Goal: Task Accomplishment & Management: Manage account settings

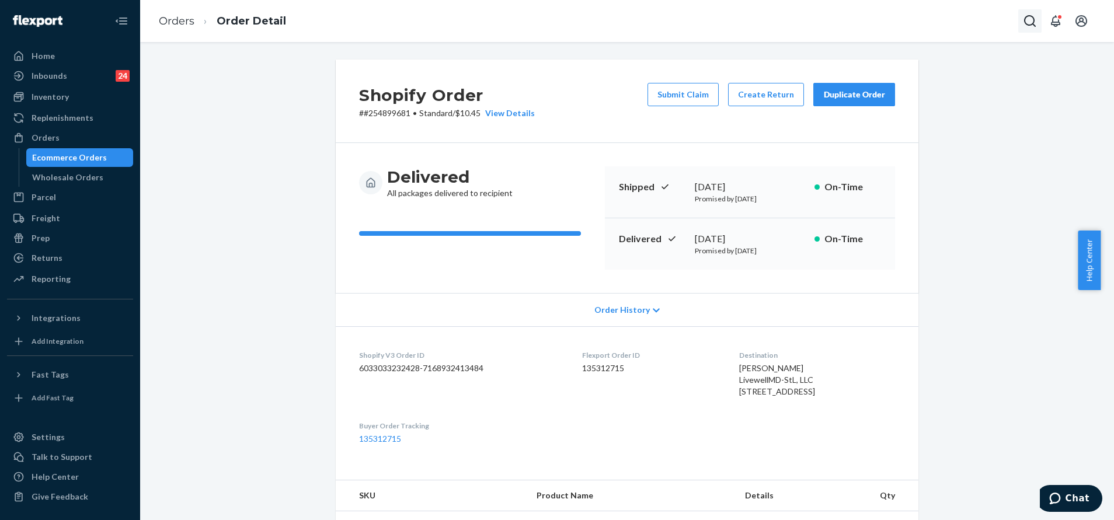
click at [1022, 30] on button "Open Search Box" at bounding box center [1029, 20] width 23 height 23
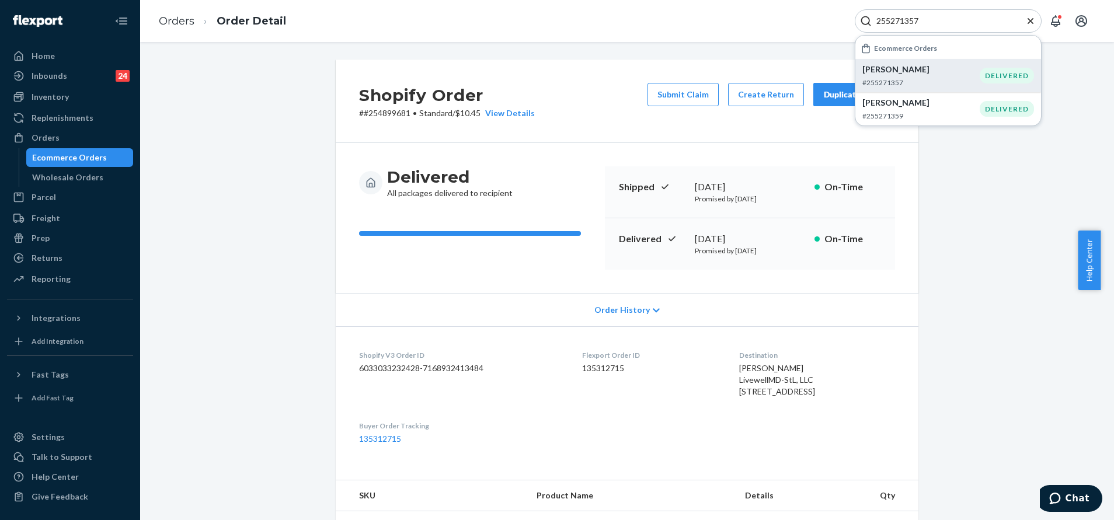
type input "255271357"
click at [927, 82] on p "#255271357" at bounding box center [920, 83] width 117 height 10
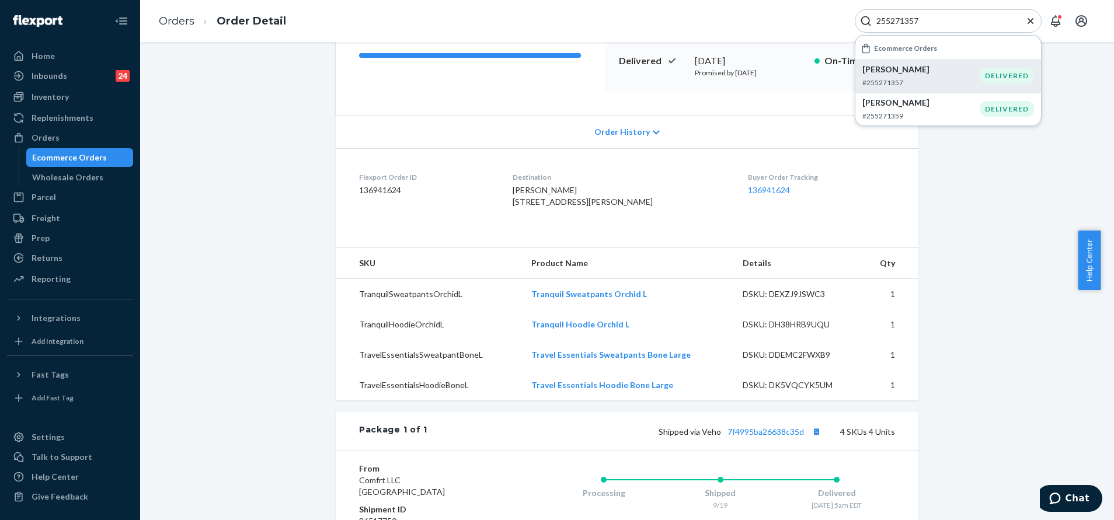
scroll to position [436, 0]
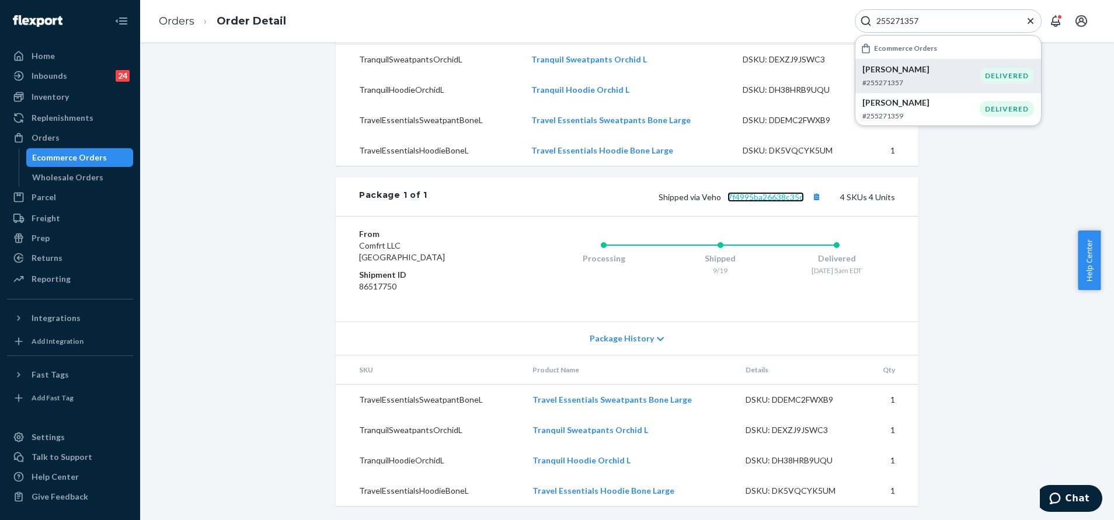
click at [769, 201] on link "7f4995ba26638c35d" at bounding box center [765, 197] width 76 height 10
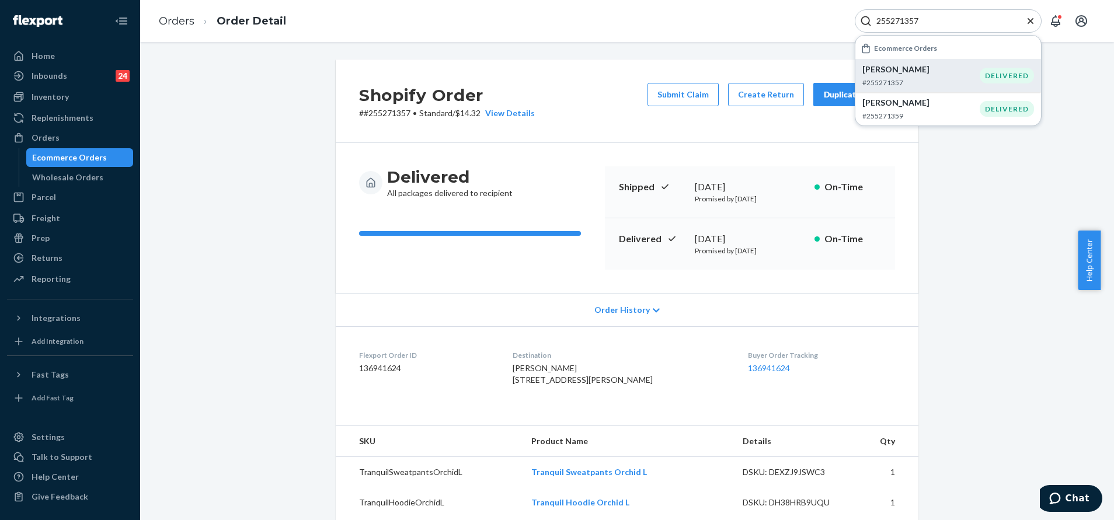
click at [713, 127] on div "Shopify Order # #255271357 • Standard / $14.32 View Details Submit Claim Create…" at bounding box center [627, 101] width 583 height 83
click at [691, 88] on button "Submit Claim" at bounding box center [682, 94] width 71 height 23
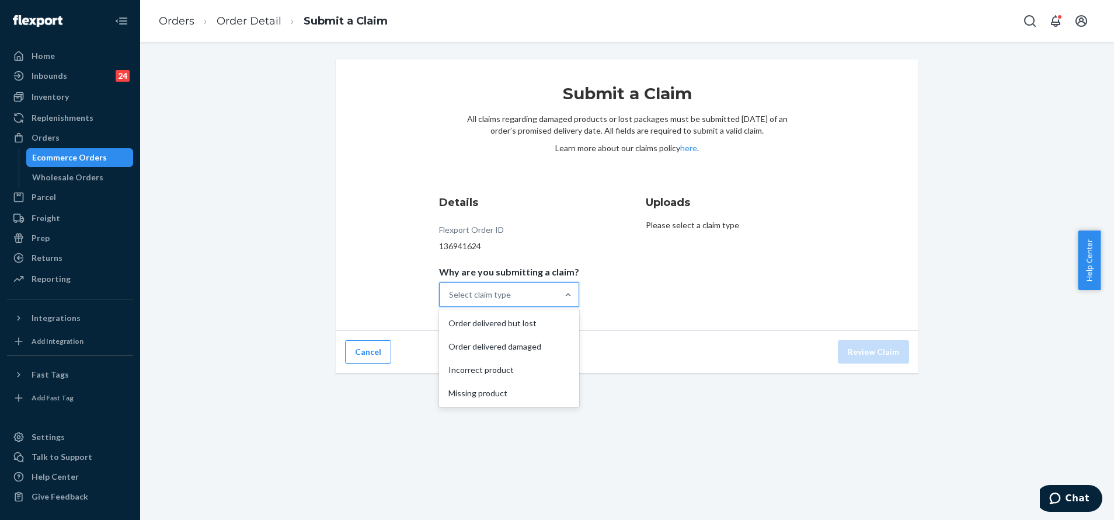
click at [515, 296] on div "Select claim type" at bounding box center [499, 294] width 118 height 23
click at [450, 296] on input "Why are you submitting a claim? option Order delivered but lost focused, 1 of 4…" at bounding box center [449, 295] width 1 height 12
click at [519, 319] on div "Order delivered but lost" at bounding box center [508, 323] width 135 height 23
click at [450, 301] on input "Why are you submitting a claim? option Order delivered but lost focused, 0 of 4…" at bounding box center [449, 295] width 1 height 12
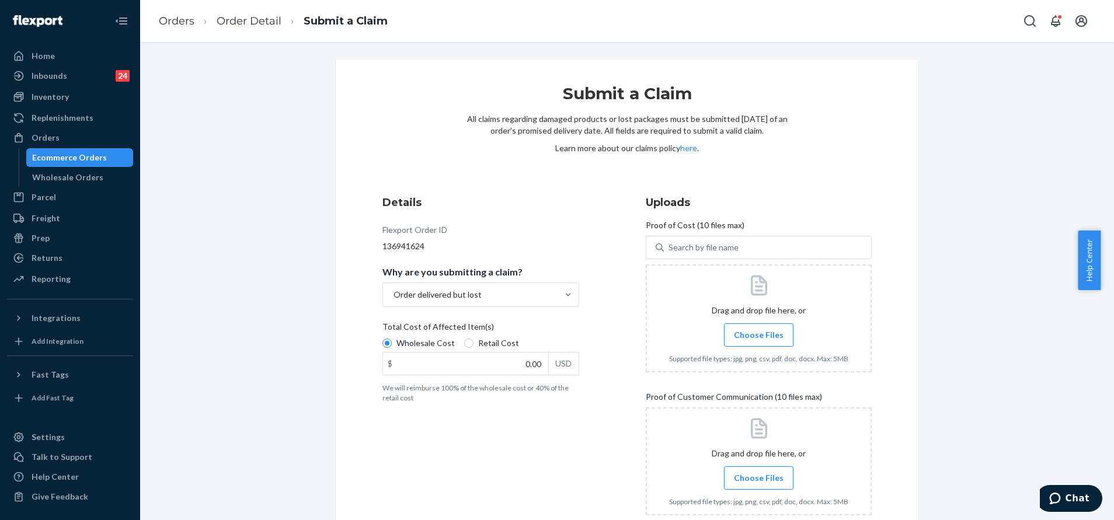
click at [726, 448] on div at bounding box center [759, 461] width 226 height 108
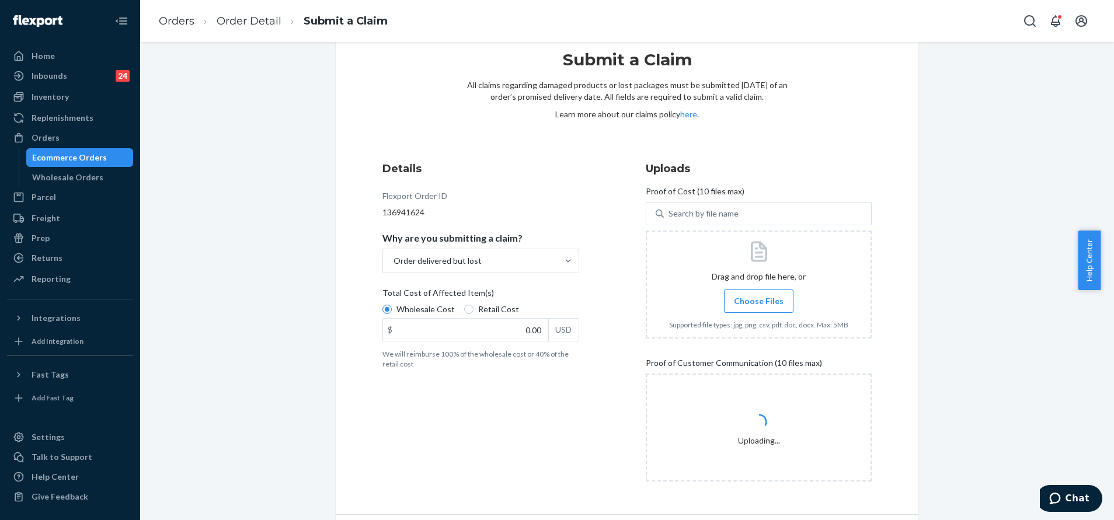
scroll to position [34, 0]
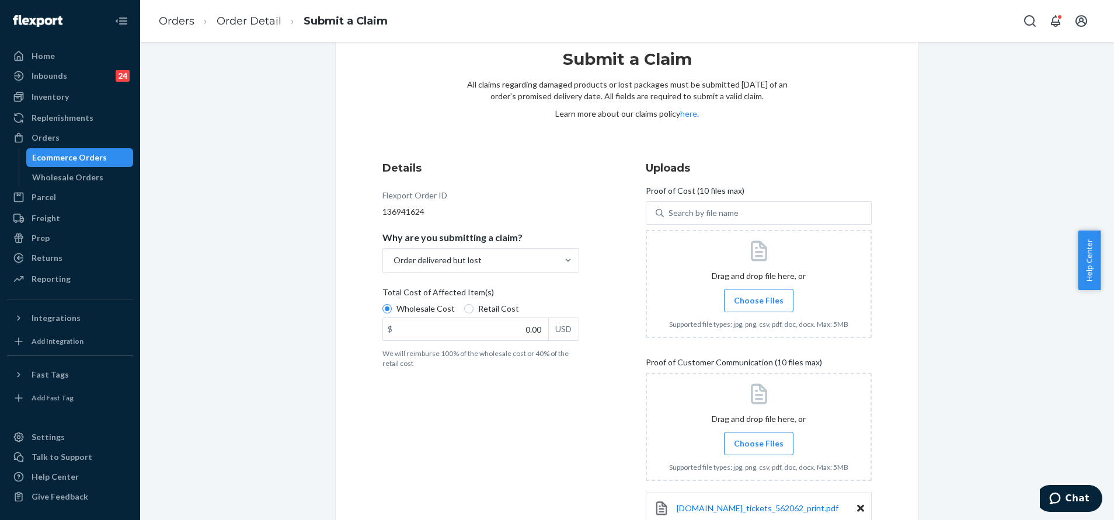
click at [734, 271] on div at bounding box center [759, 284] width 226 height 108
click at [741, 301] on span "Choose Files" at bounding box center [759, 301] width 50 height 12
click at [758, 301] on input "Choose Files" at bounding box center [758, 300] width 1 height 13
click at [775, 305] on label "Choose Files" at bounding box center [758, 300] width 69 height 23
click at [759, 305] on input "Choose Files" at bounding box center [758, 300] width 1 height 13
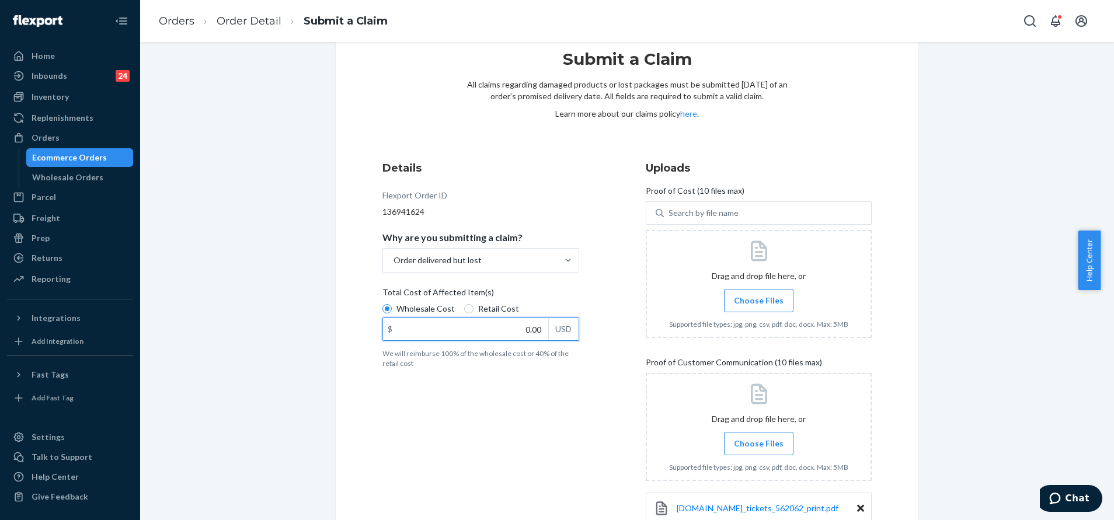
click at [516, 332] on input "0.00" at bounding box center [465, 329] width 165 height 22
type input "161.00"
click at [739, 312] on label "Choose Files" at bounding box center [758, 300] width 69 height 23
click at [758, 307] on input "Choose Files" at bounding box center [758, 300] width 1 height 13
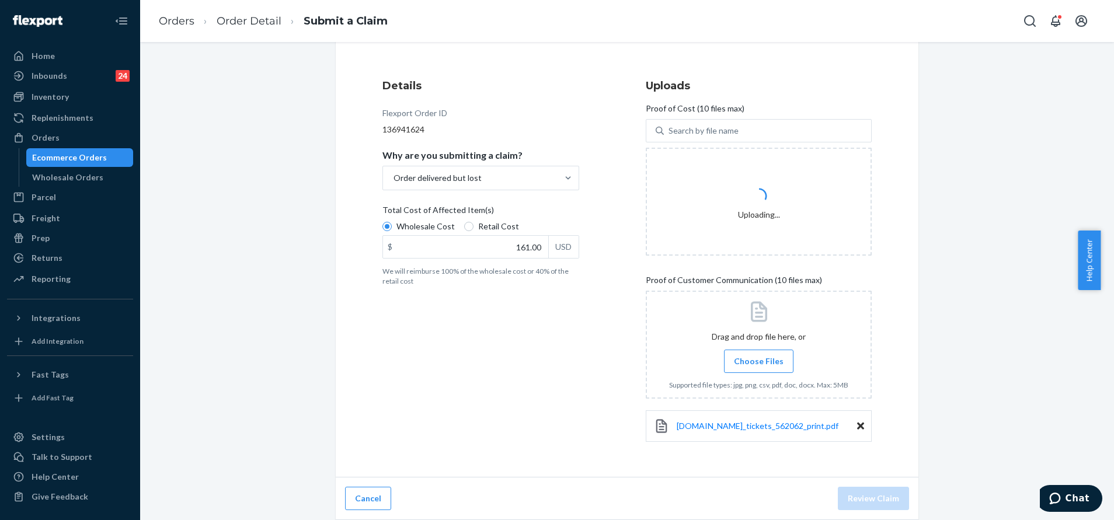
scroll to position [0, 0]
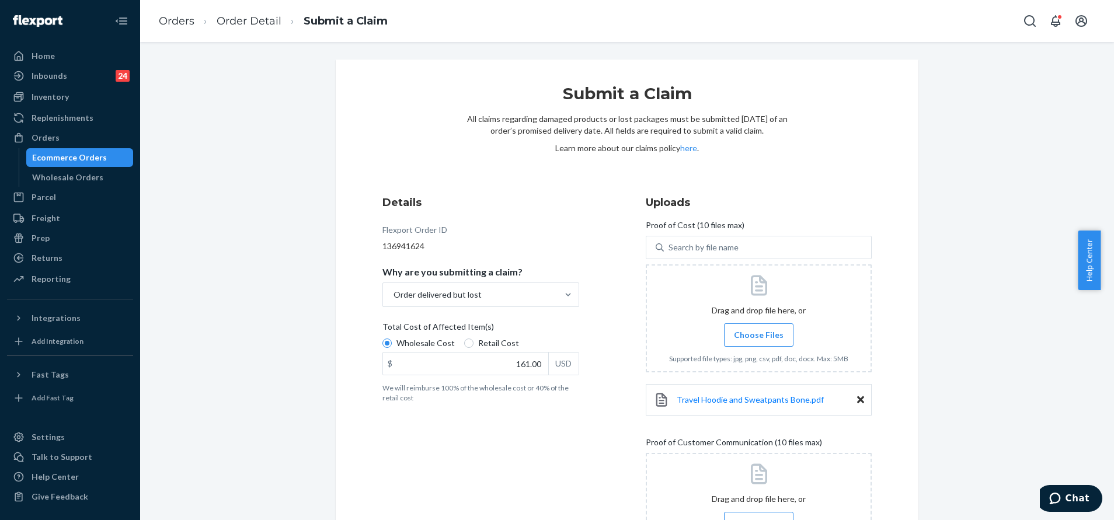
click at [752, 326] on label "Choose Files" at bounding box center [758, 334] width 69 height 23
click at [758, 329] on input "Choose Files" at bounding box center [758, 335] width 1 height 13
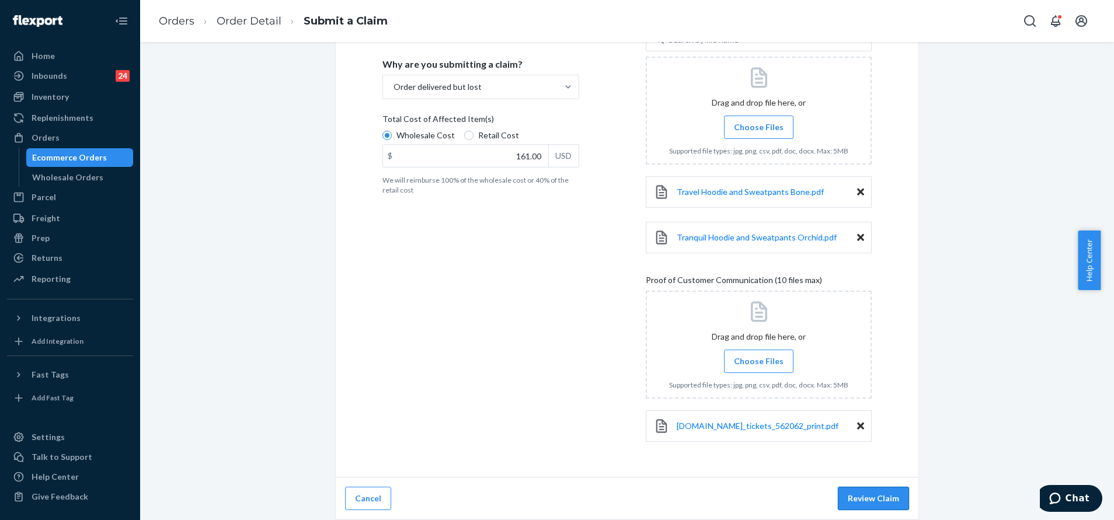
click at [873, 490] on button "Review Claim" at bounding box center [873, 498] width 71 height 23
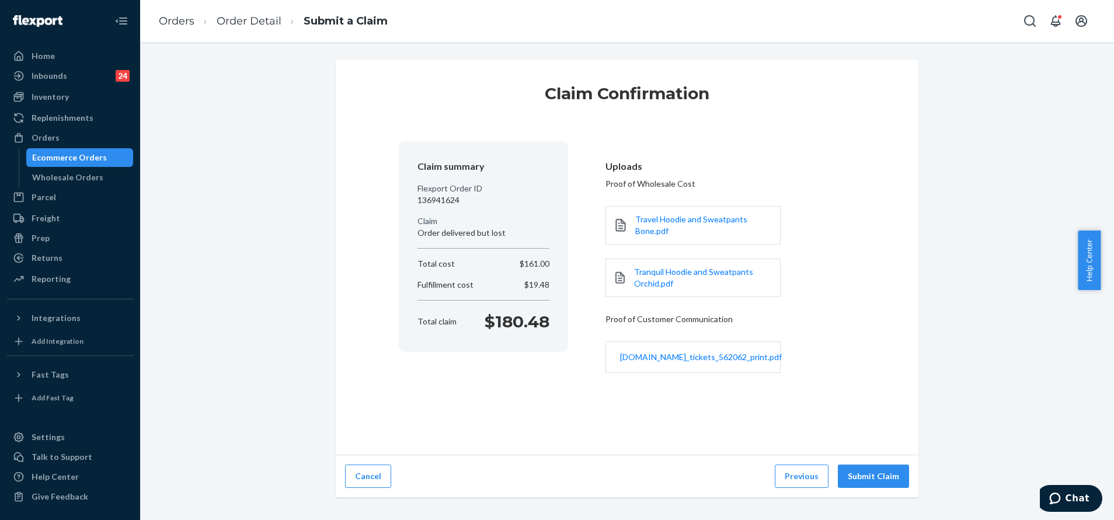
scroll to position [0, 0]
click at [874, 477] on button "Submit Claim" at bounding box center [873, 476] width 71 height 23
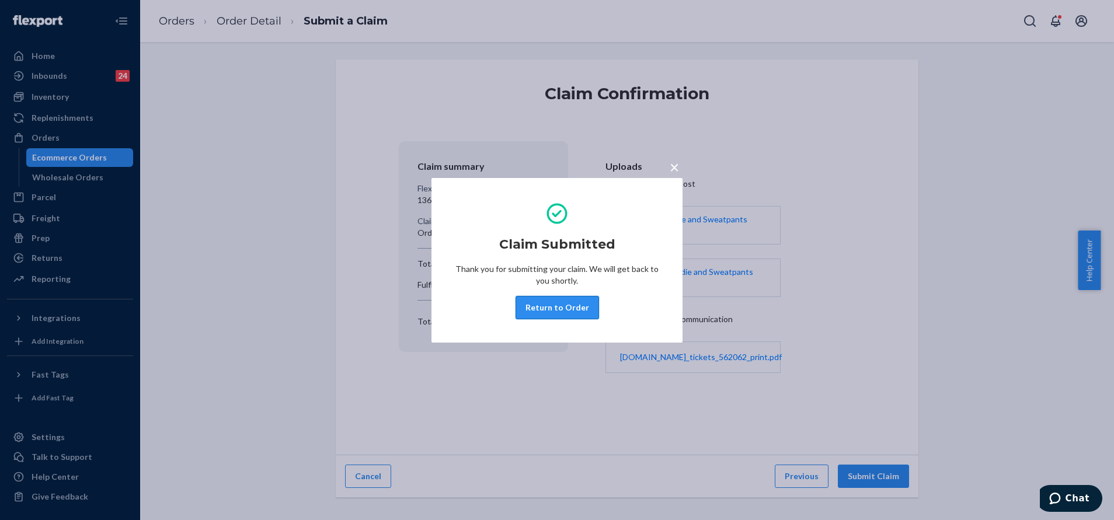
click at [546, 305] on button "Return to Order" at bounding box center [556, 307] width 83 height 23
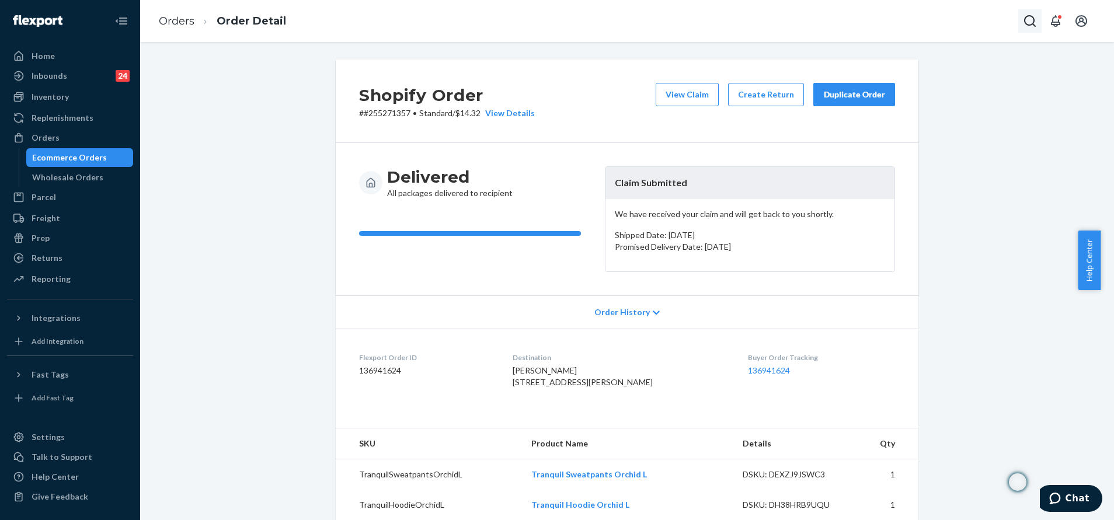
click at [1028, 29] on button "Open Search Box" at bounding box center [1029, 20] width 23 height 23
type input "255195688"
drag, startPoint x: 1028, startPoint y: 29, endPoint x: 1017, endPoint y: 48, distance: 21.7
click at [1017, 33] on div "255195688" at bounding box center [948, 20] width 187 height 23
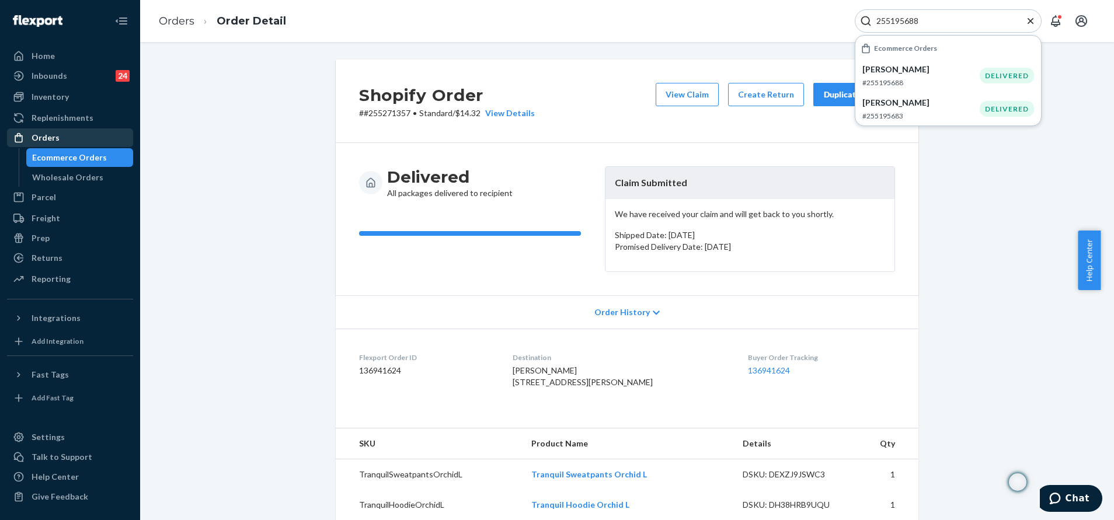
click at [58, 133] on div "Orders" at bounding box center [70, 138] width 124 height 16
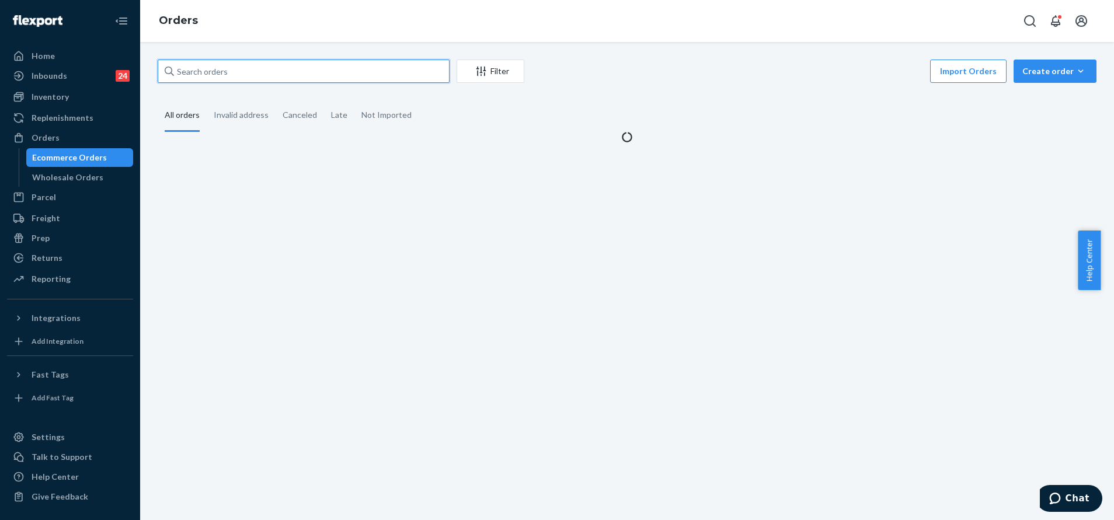
click at [311, 71] on input "text" at bounding box center [304, 71] width 292 height 23
paste input "255195688"
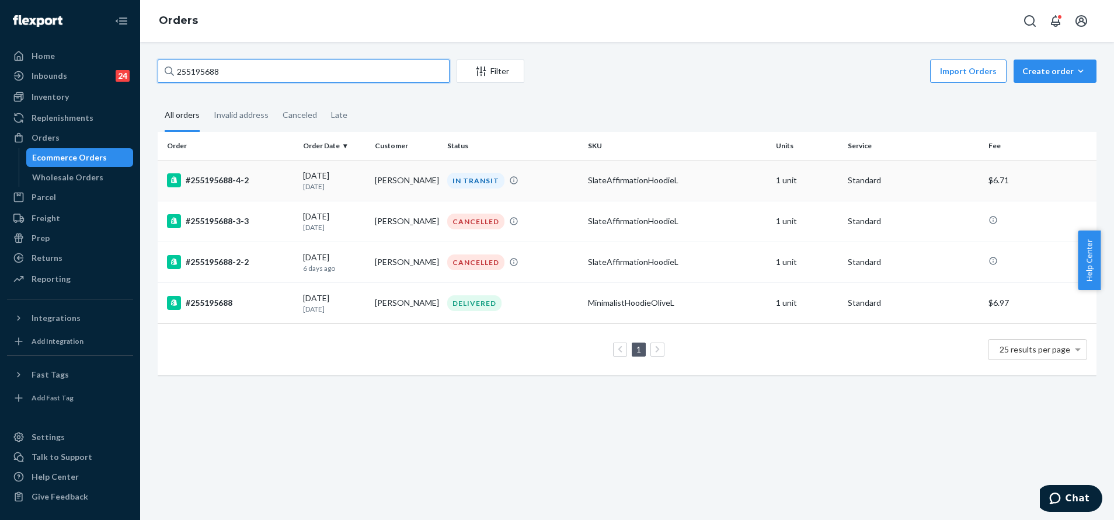
type input "255195688"
click at [560, 182] on div "IN TRANSIT" at bounding box center [513, 181] width 136 height 16
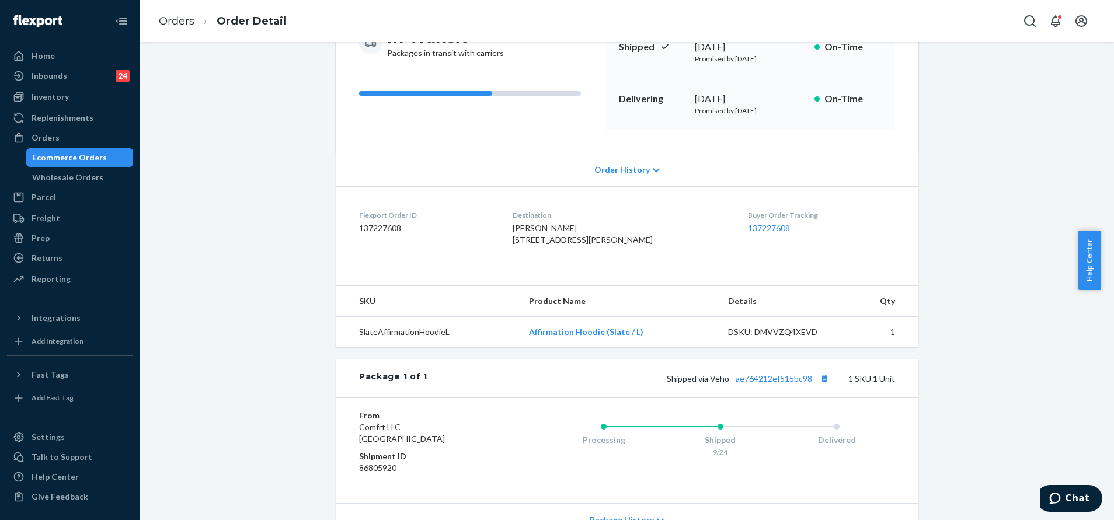
scroll to position [141, 0]
click at [772, 382] on link "ae764212ef515bc98" at bounding box center [774, 377] width 76 height 10
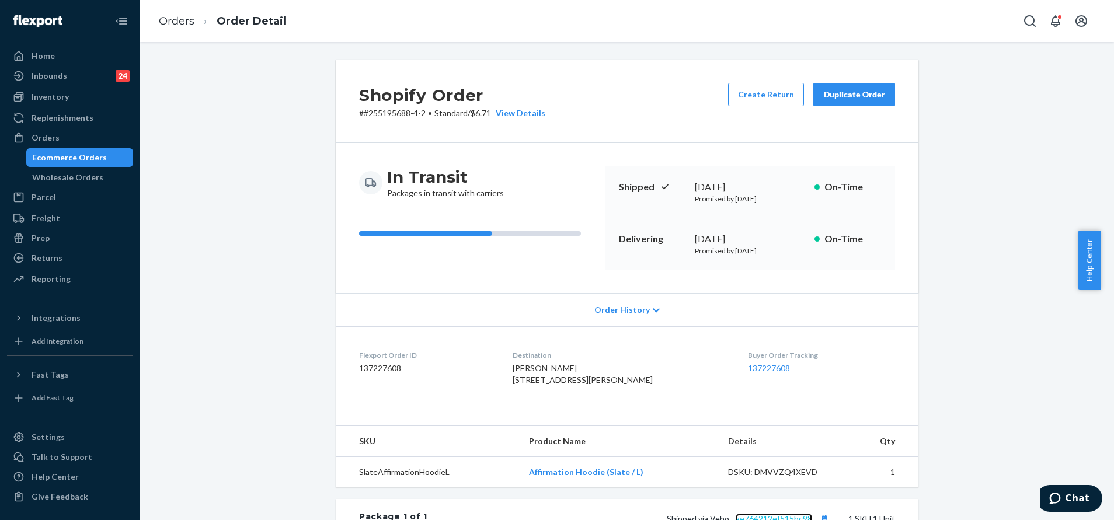
scroll to position [240, 0]
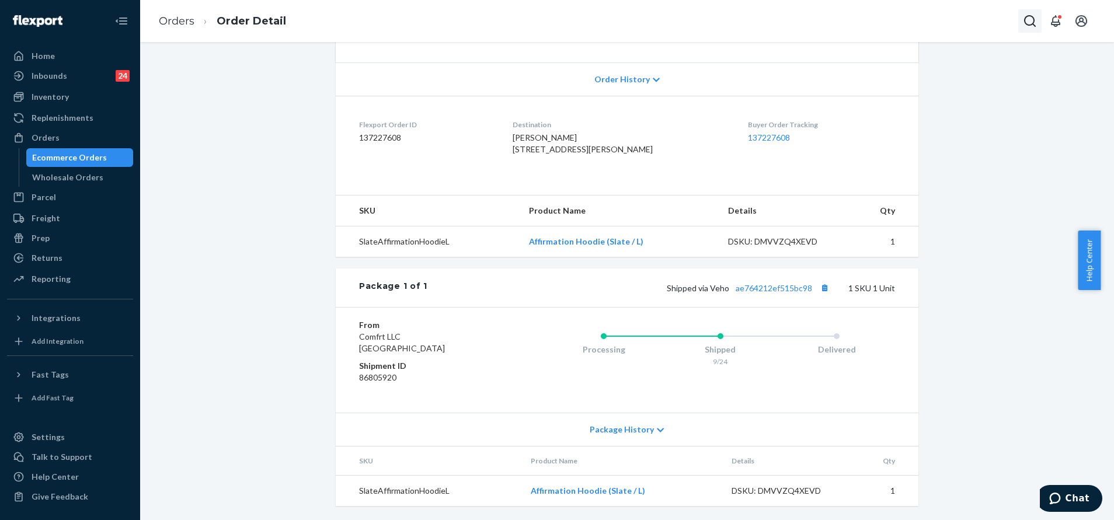
click at [1036, 25] on icon "Open Search Box" at bounding box center [1030, 21] width 14 height 14
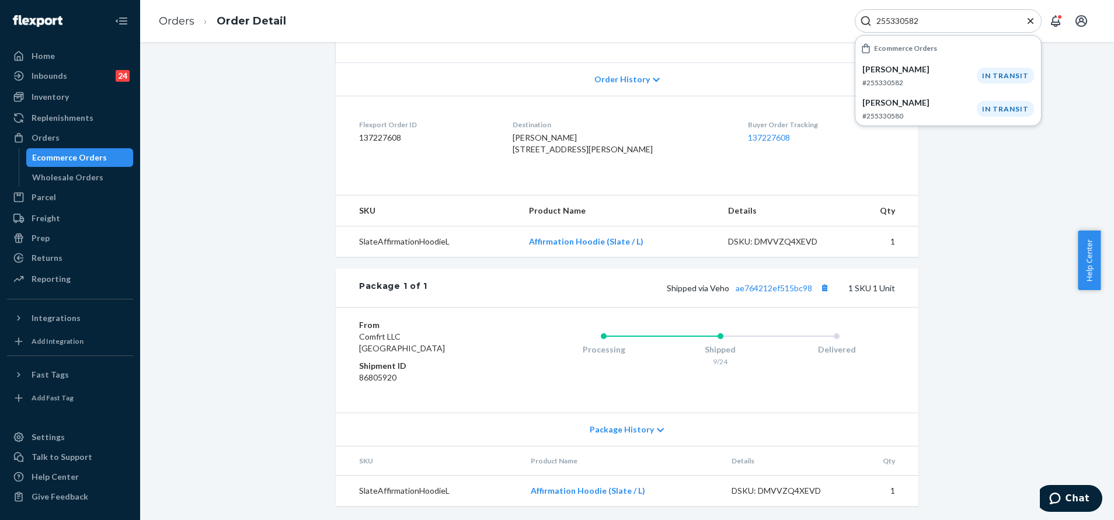
type input "255330582"
click at [68, 142] on div "Orders" at bounding box center [70, 138] width 124 height 16
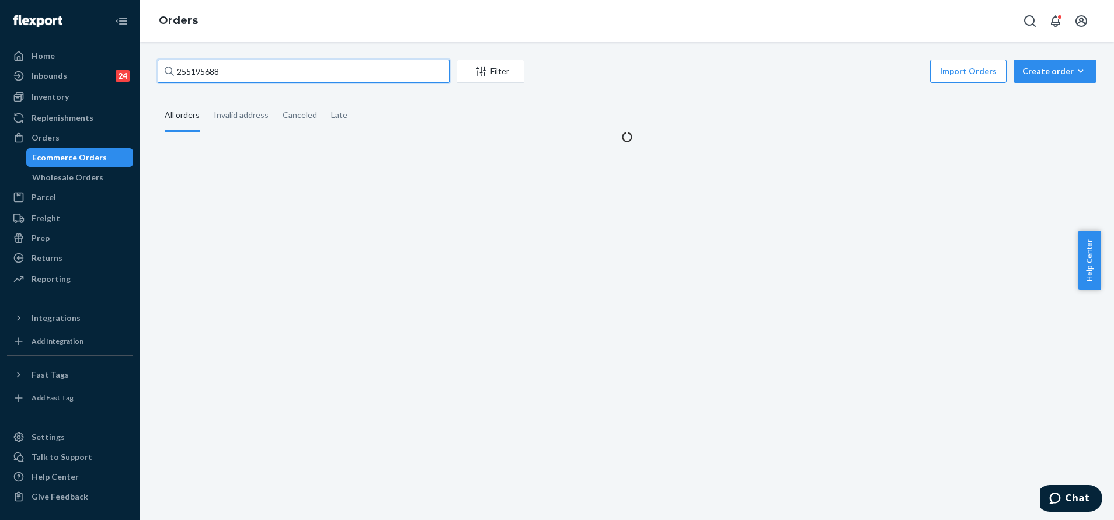
click at [366, 72] on input "255195688" at bounding box center [304, 71] width 292 height 23
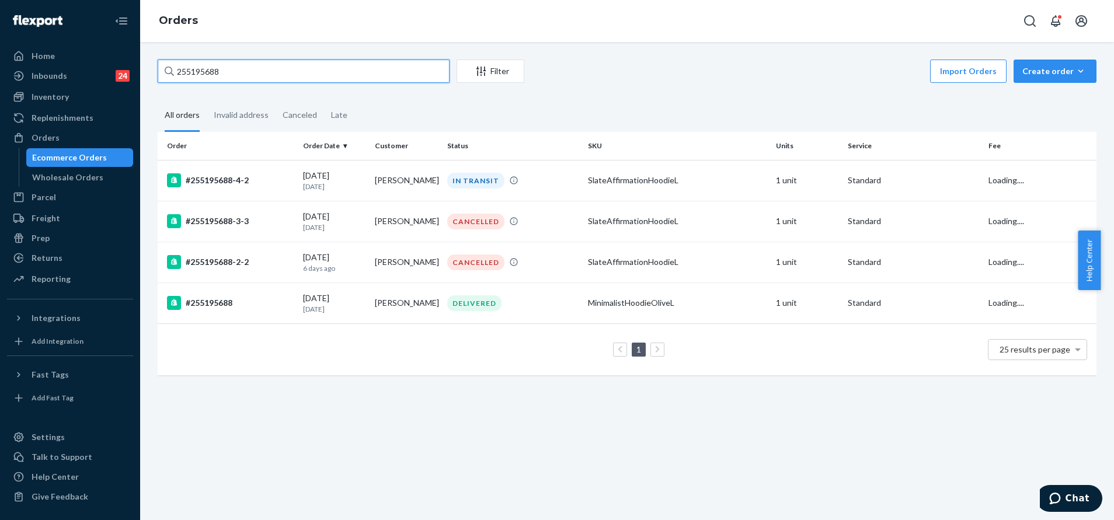
paste input "2889291"
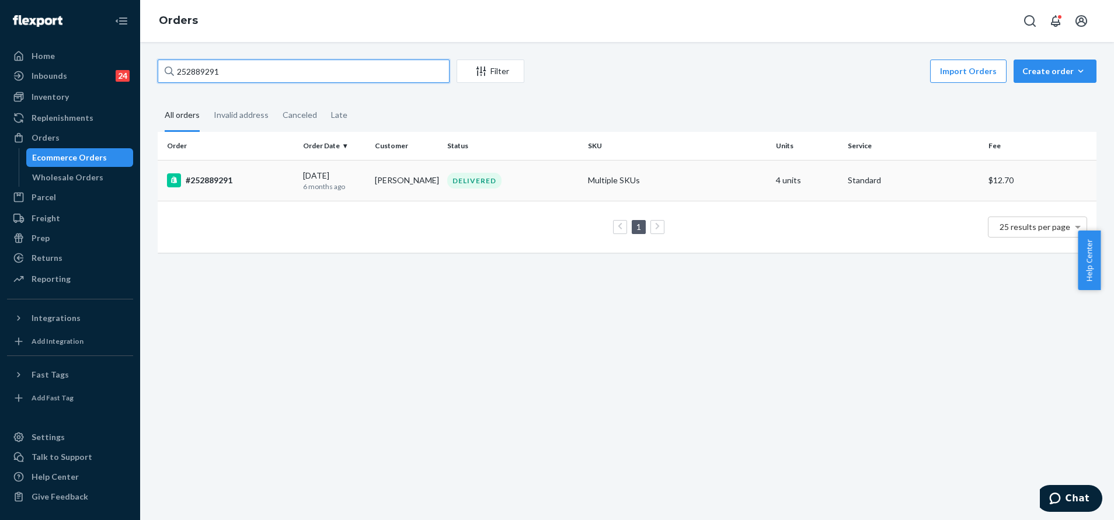
type input "252889291"
click at [522, 191] on td "DELIVERED" at bounding box center [512, 180] width 141 height 41
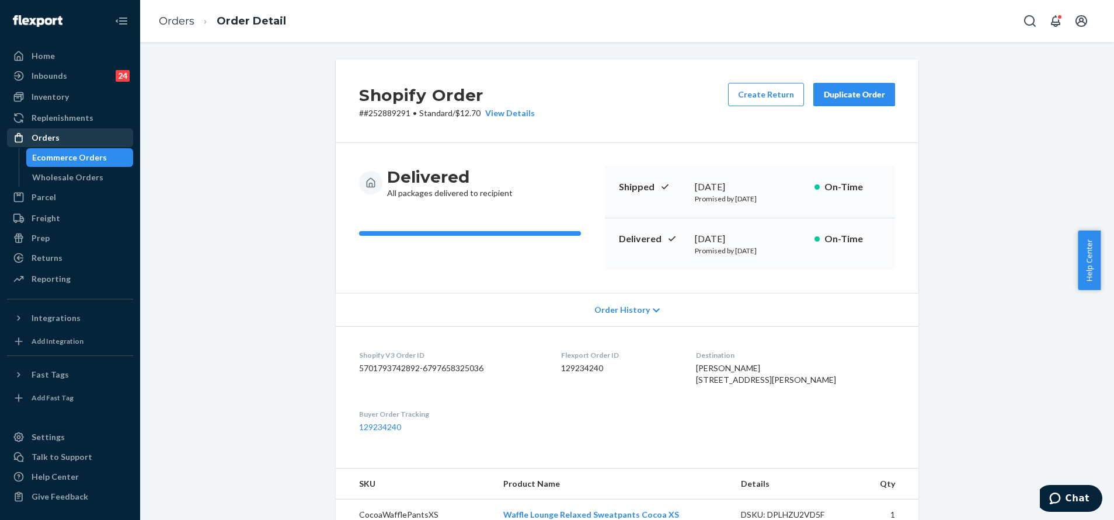
click at [94, 137] on div "Orders" at bounding box center [70, 138] width 124 height 16
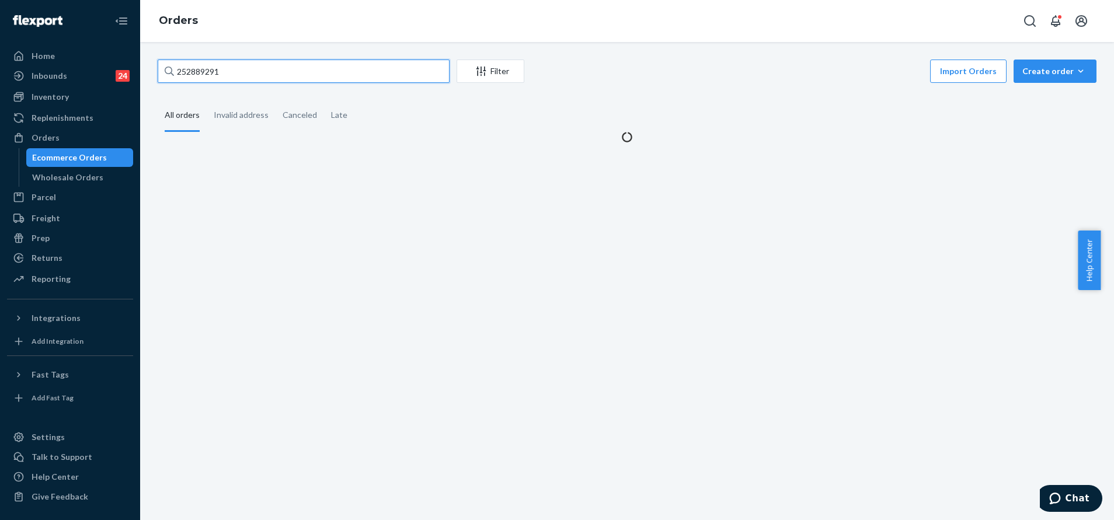
click at [330, 73] on input "252889291" at bounding box center [304, 71] width 292 height 23
paste input "525644"
type input "255256441"
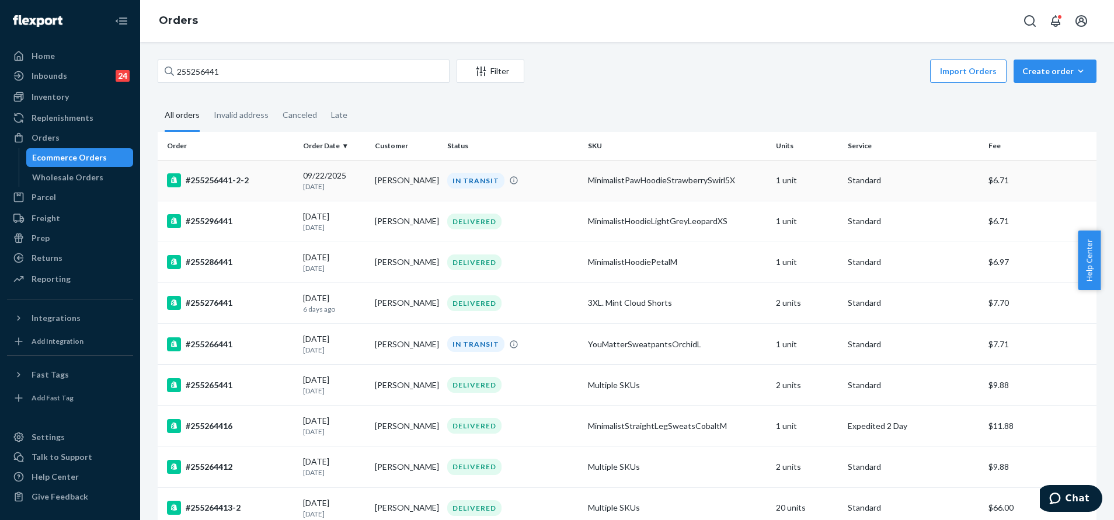
click at [445, 187] on div "IN TRANSIT" at bounding box center [513, 181] width 136 height 16
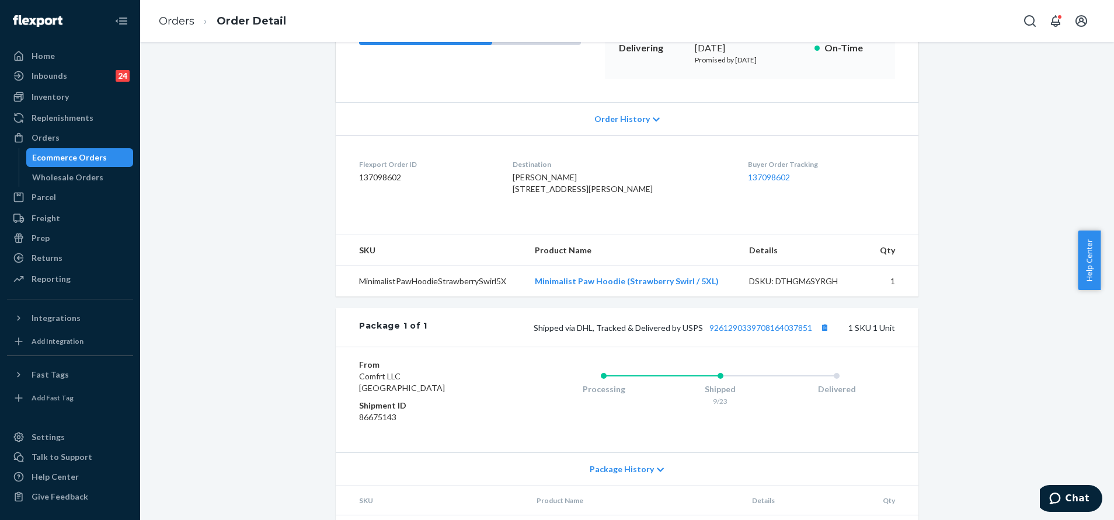
scroll to position [194, 0]
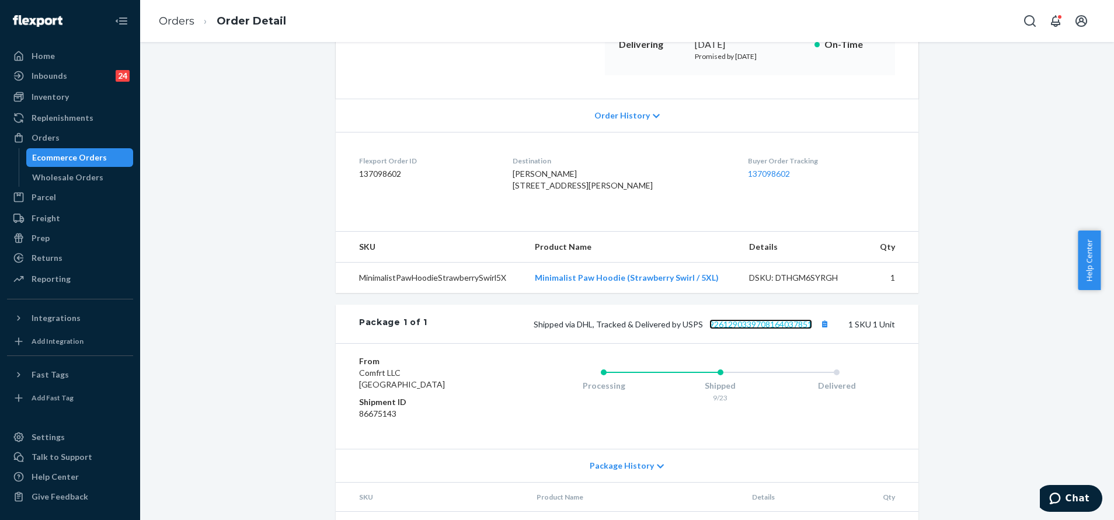
click at [768, 329] on link "9261290339708164037851" at bounding box center [760, 324] width 103 height 10
click at [63, 134] on div "Orders" at bounding box center [70, 138] width 124 height 16
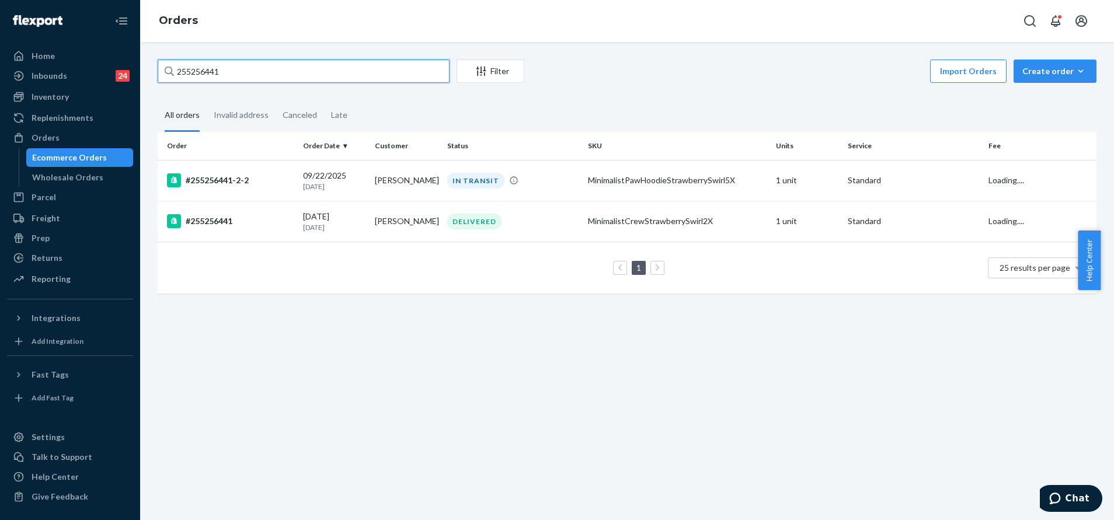
click at [275, 68] on input "255256441" at bounding box center [304, 71] width 292 height 23
click at [556, 221] on div "DELIVERED" at bounding box center [513, 222] width 136 height 16
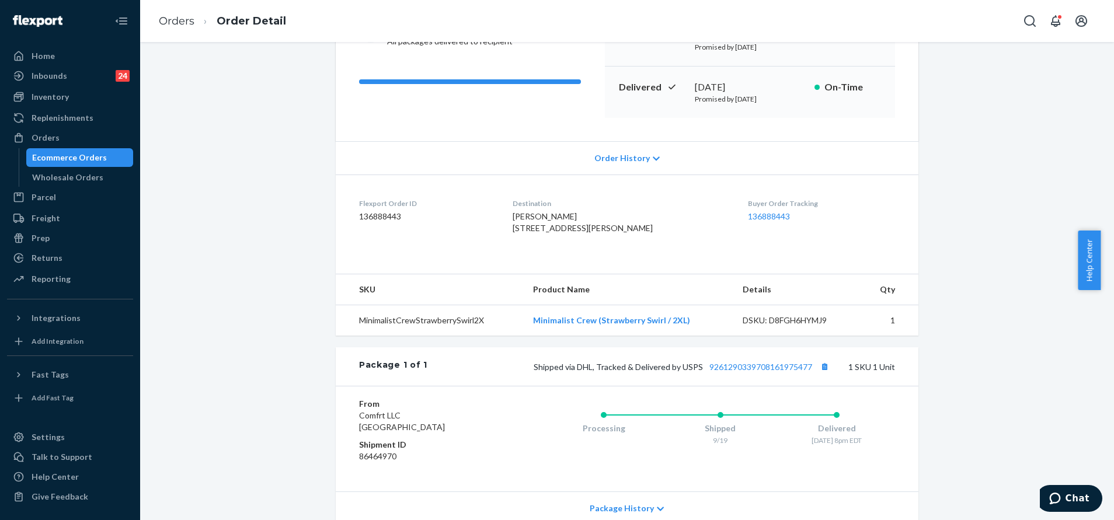
scroll to position [152, 0]
click at [785, 371] on link "9261290339708161975477" at bounding box center [760, 366] width 103 height 10
drag, startPoint x: 685, startPoint y: 347, endPoint x: 517, endPoint y: 344, distance: 168.1
click at [517, 336] on tr "MinimalistCrewStrawberrySwirl2X Minimalist Crew (Strawberry Swirl / 2XL) DSKU: …" at bounding box center [627, 320] width 583 height 31
copy tr "Minimalist Crew (Strawberry Swirl / 2XL)"
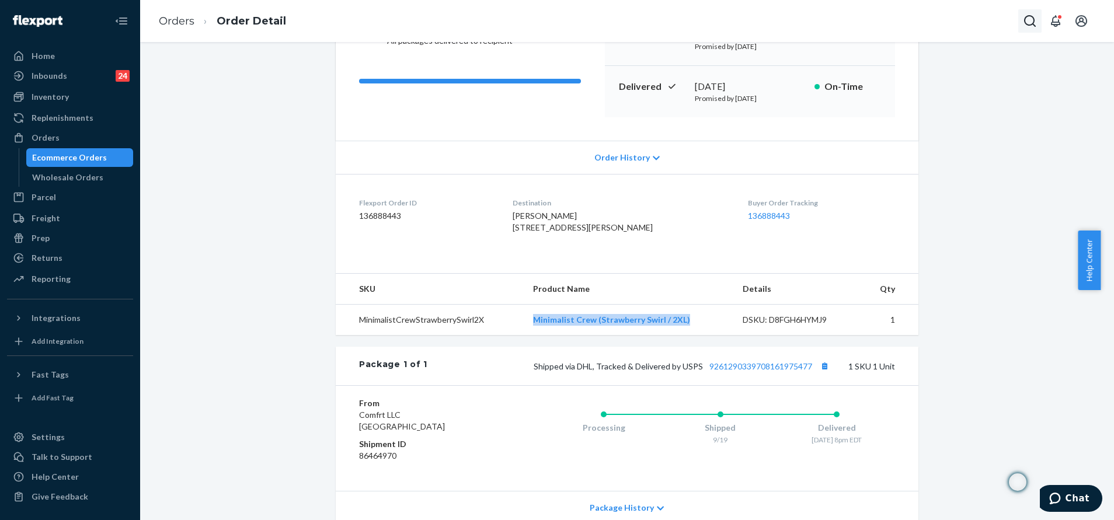
click at [1027, 20] on icon "Open Search Box" at bounding box center [1030, 21] width 14 height 14
type input "Minimalist Crew (Strawberry Swirl / 2XL)"
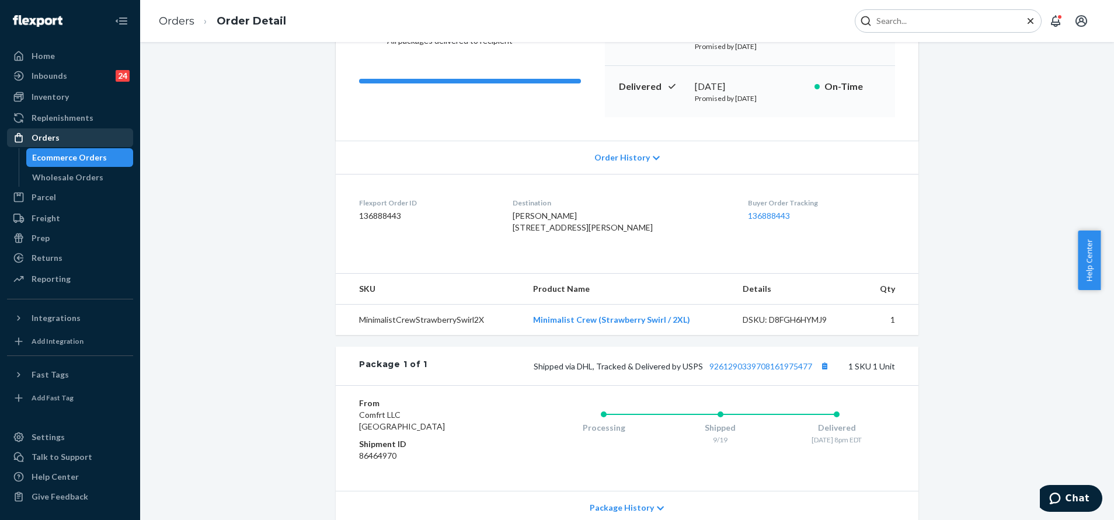
click at [48, 137] on div "Orders" at bounding box center [46, 138] width 28 height 12
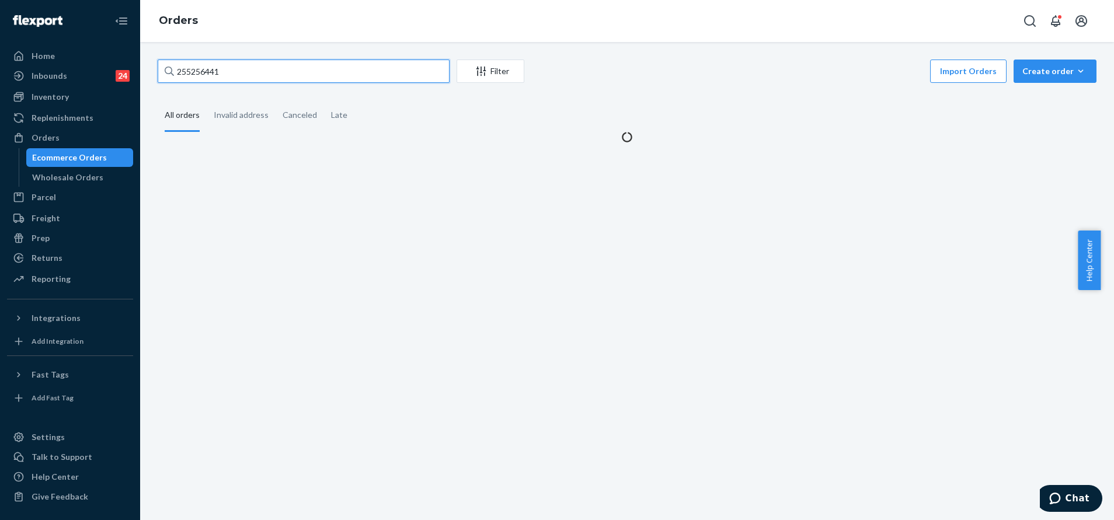
click at [320, 69] on input "255256441" at bounding box center [304, 71] width 292 height 23
paste input "499156"
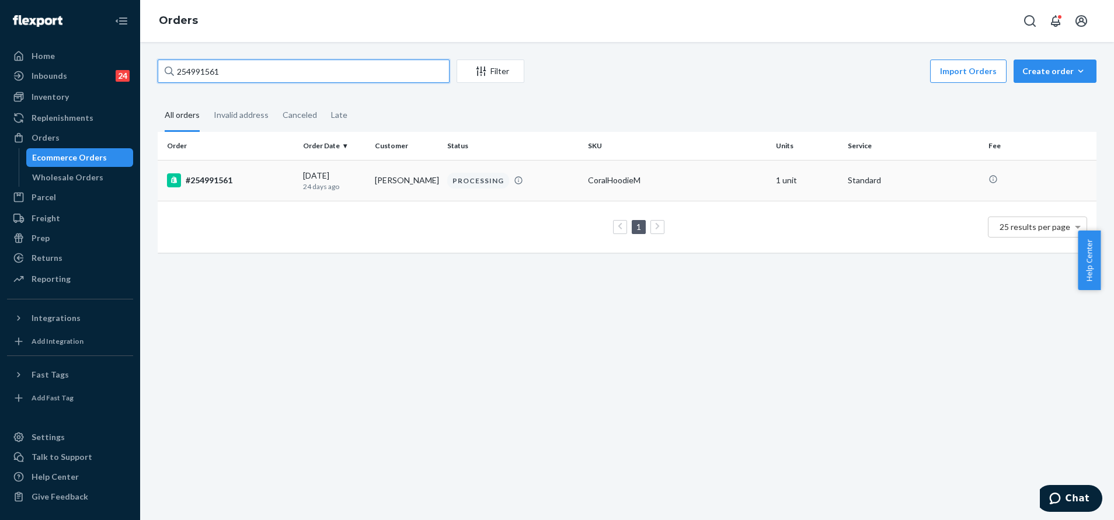
type input "254991561"
click at [465, 180] on div "PROCESSING" at bounding box center [478, 181] width 62 height 16
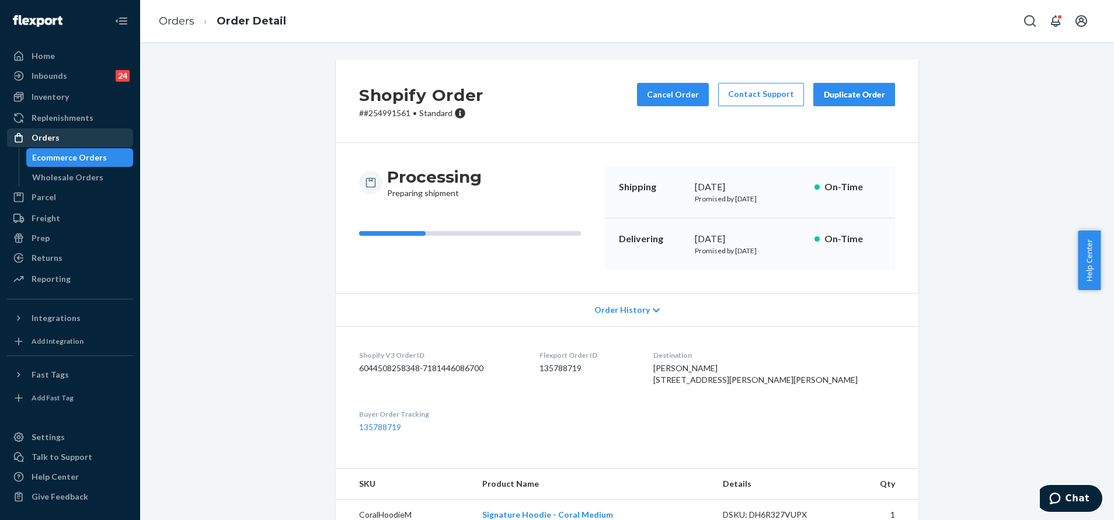
click at [102, 140] on div "Orders" at bounding box center [70, 138] width 124 height 16
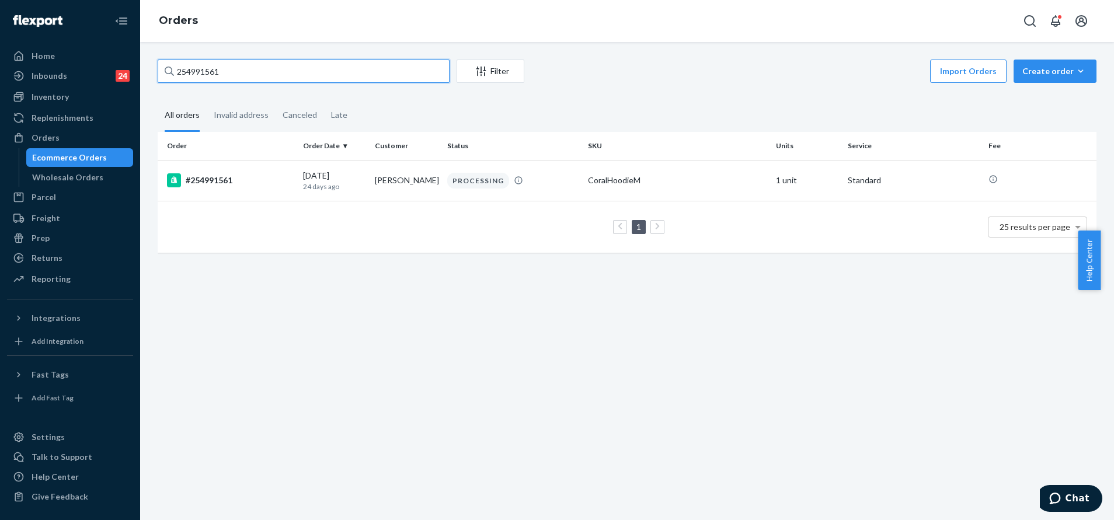
click at [294, 71] on input "254991561" at bounding box center [304, 71] width 292 height 23
paste input "5268568"
type input "255268568"
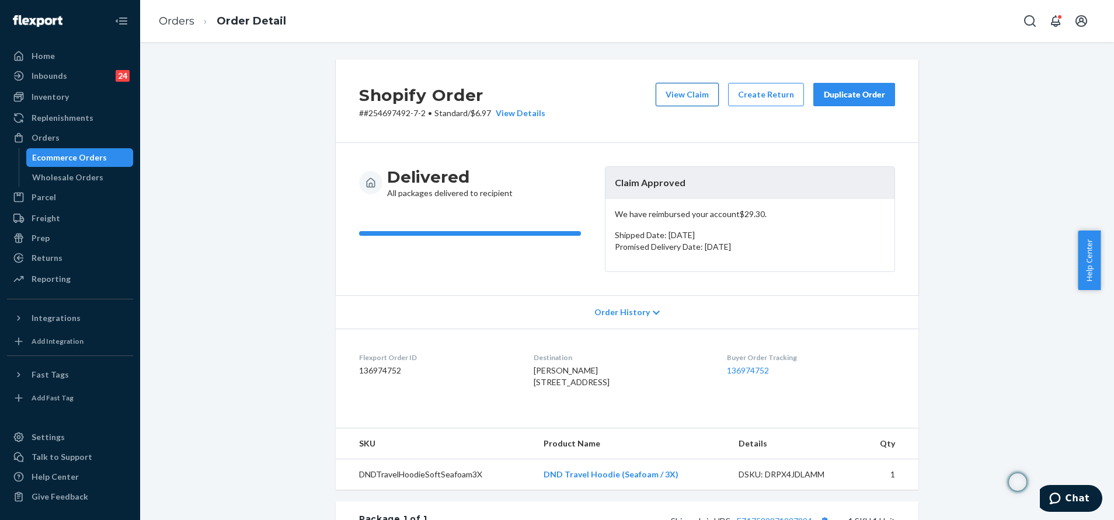
click at [673, 103] on button "View Claim" at bounding box center [687, 94] width 63 height 23
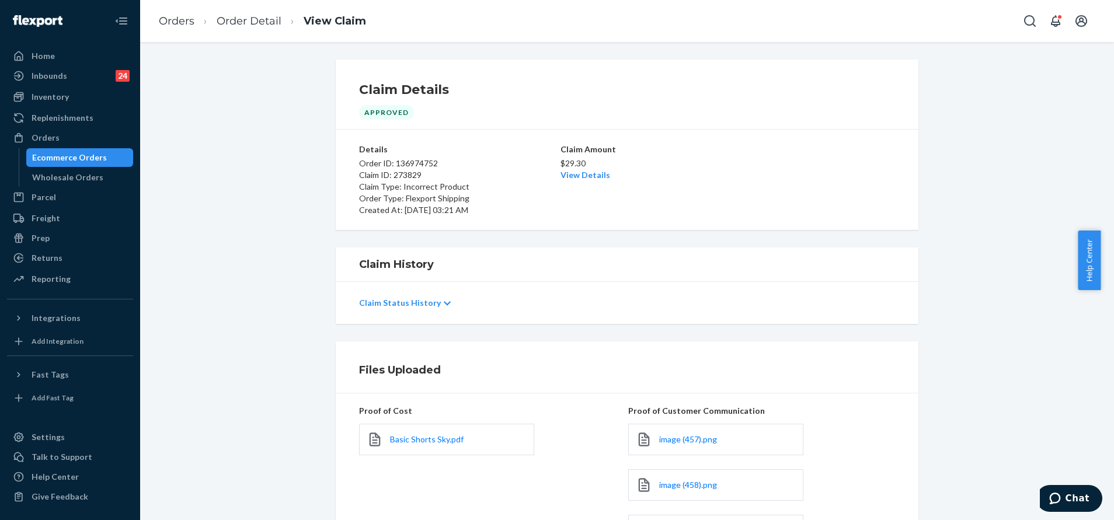
click at [258, 13] on li "Order Detail" at bounding box center [237, 21] width 87 height 16
click at [251, 20] on link "Order Detail" at bounding box center [249, 21] width 65 height 13
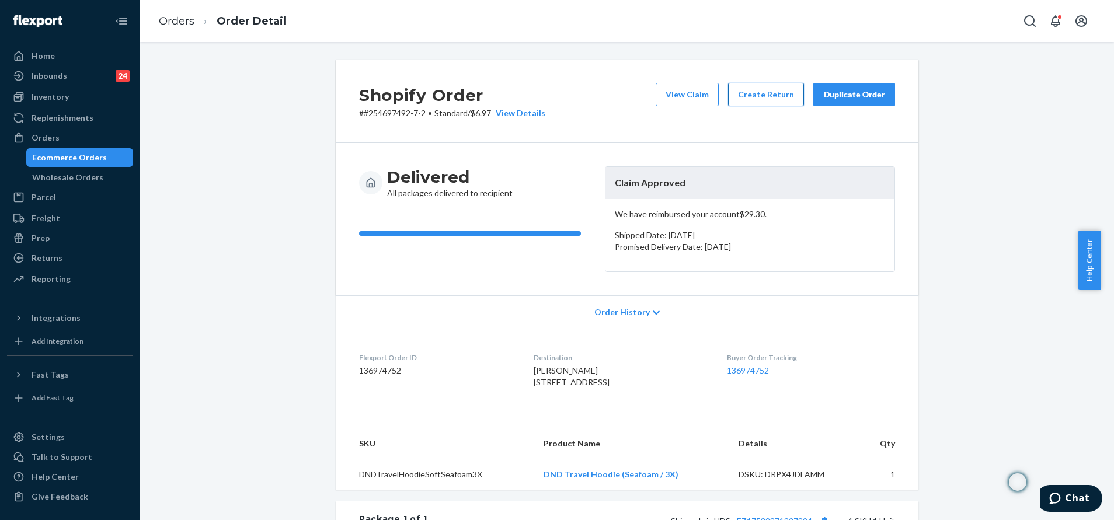
click at [770, 92] on button "Create Return" at bounding box center [766, 94] width 76 height 23
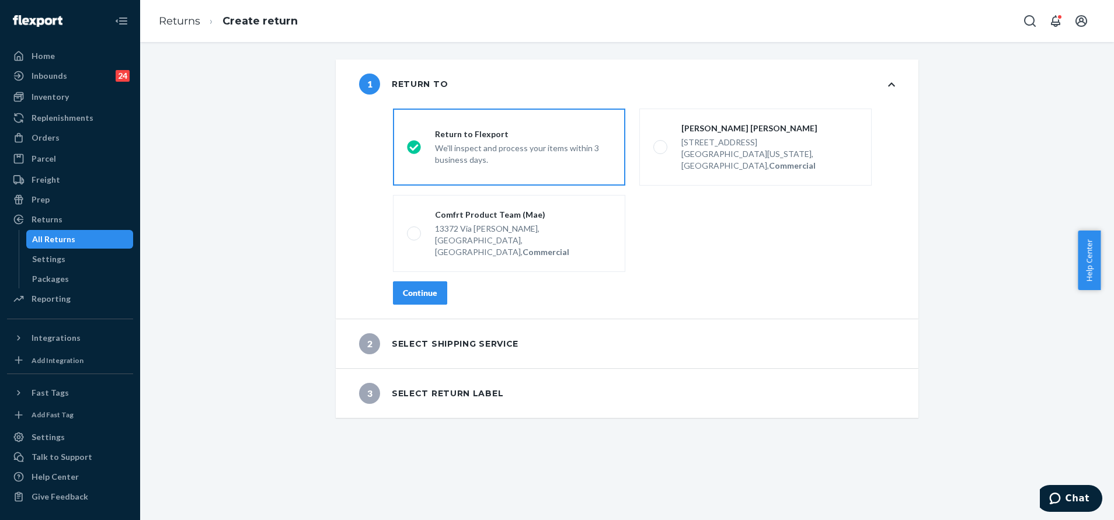
click at [410, 281] on button "Continue" at bounding box center [420, 292] width 54 height 23
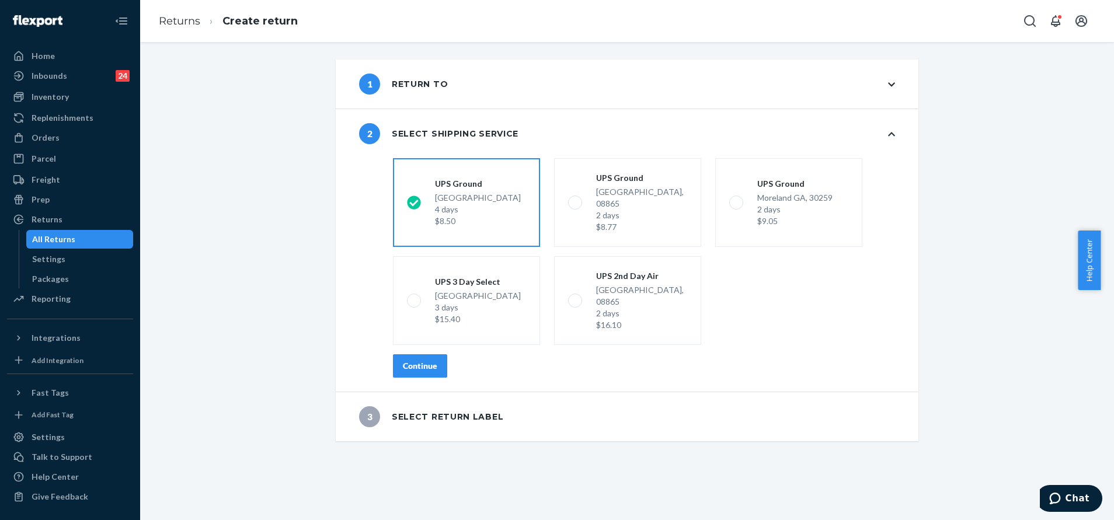
click at [434, 354] on button "Continue" at bounding box center [420, 365] width 54 height 23
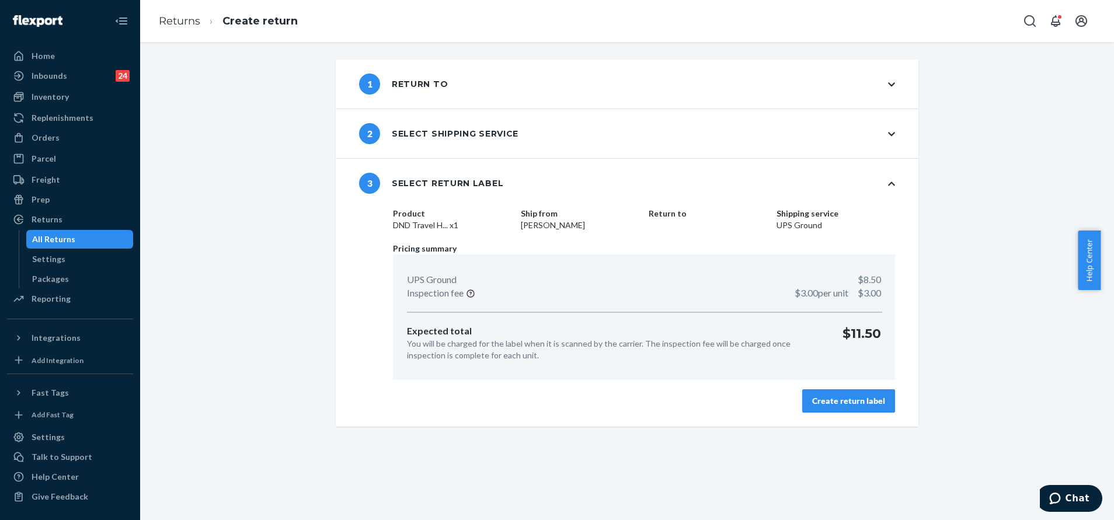
click at [831, 396] on div "Create return label" at bounding box center [848, 401] width 73 height 12
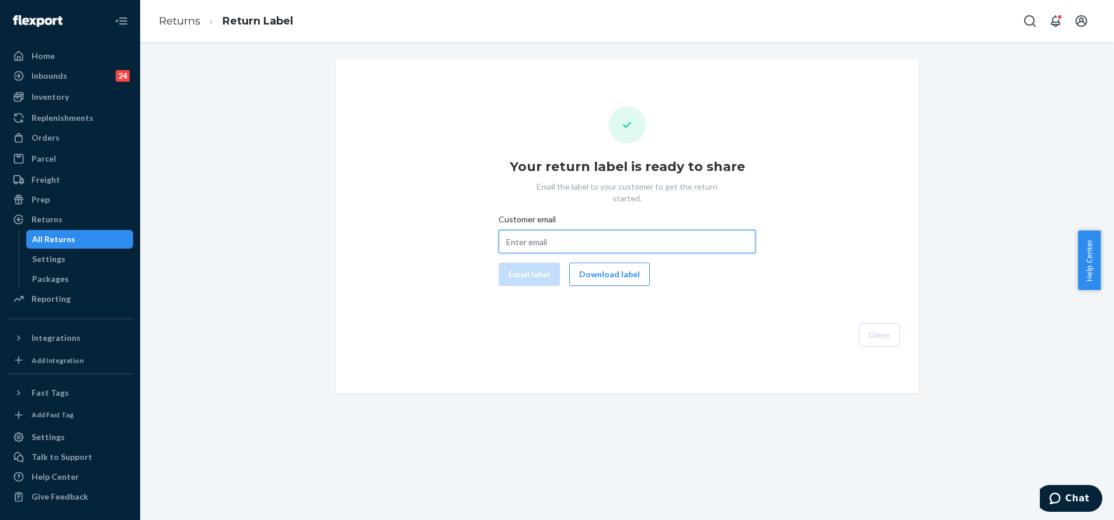
click at [595, 230] on input "Customer email" at bounding box center [627, 241] width 257 height 23
paste input "madonna17@comcast.net"
type input "madonna17@comcast.net"
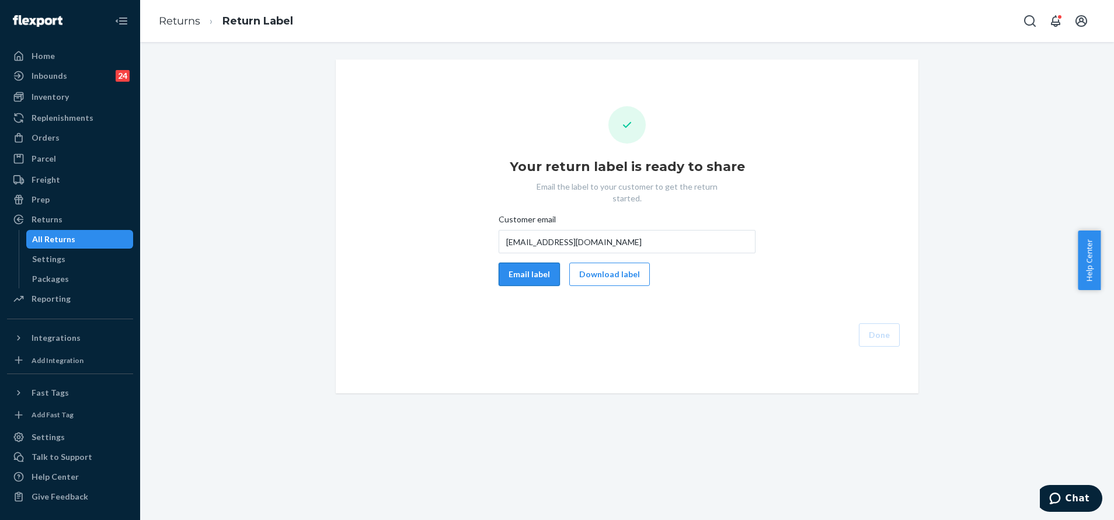
click at [524, 267] on button "Email label" at bounding box center [529, 274] width 61 height 23
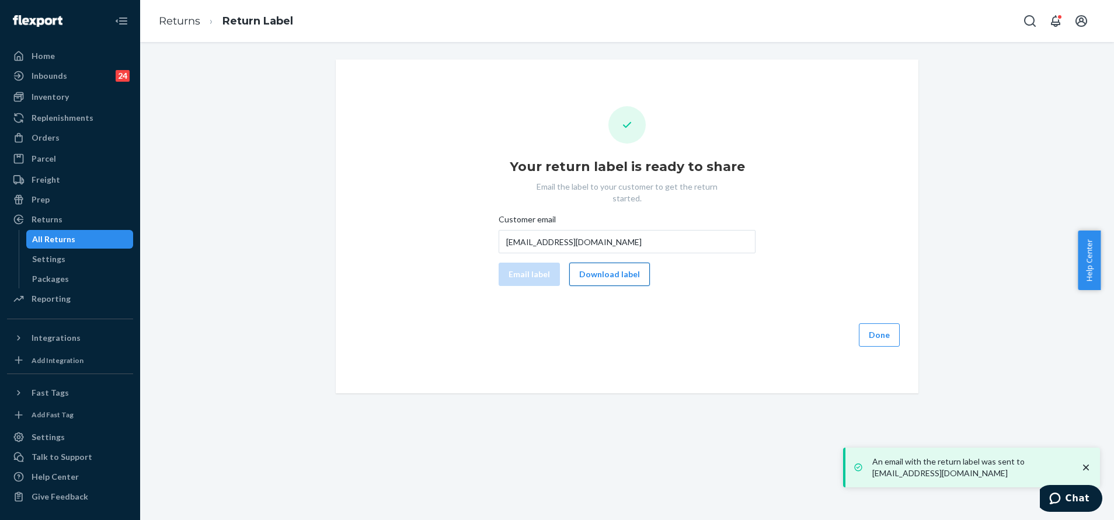
click at [611, 272] on button "Download label" at bounding box center [609, 274] width 81 height 23
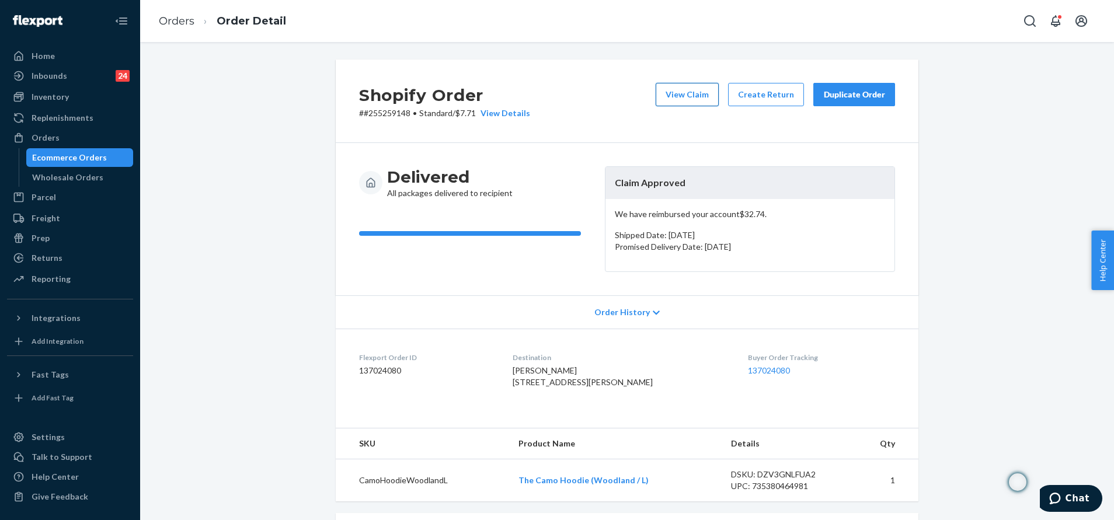
click at [681, 88] on button "View Claim" at bounding box center [687, 94] width 63 height 23
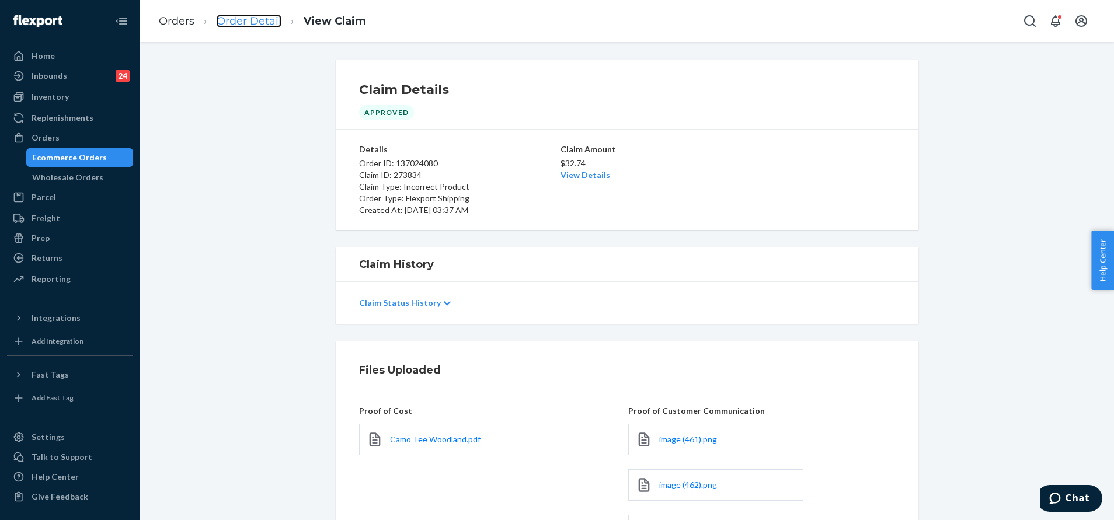
click at [266, 16] on link "Order Detail" at bounding box center [249, 21] width 65 height 13
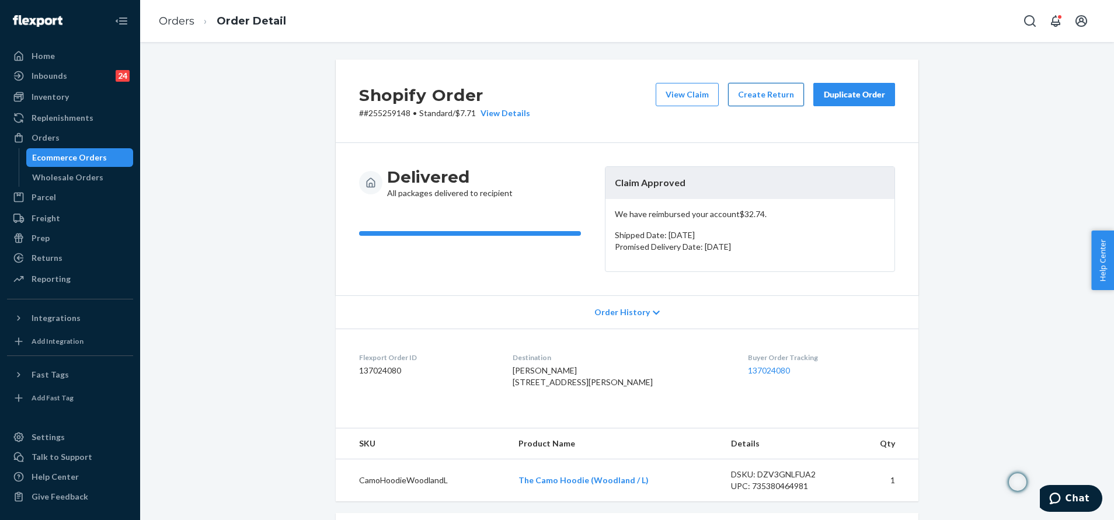
click at [746, 90] on button "Create Return" at bounding box center [766, 94] width 76 height 23
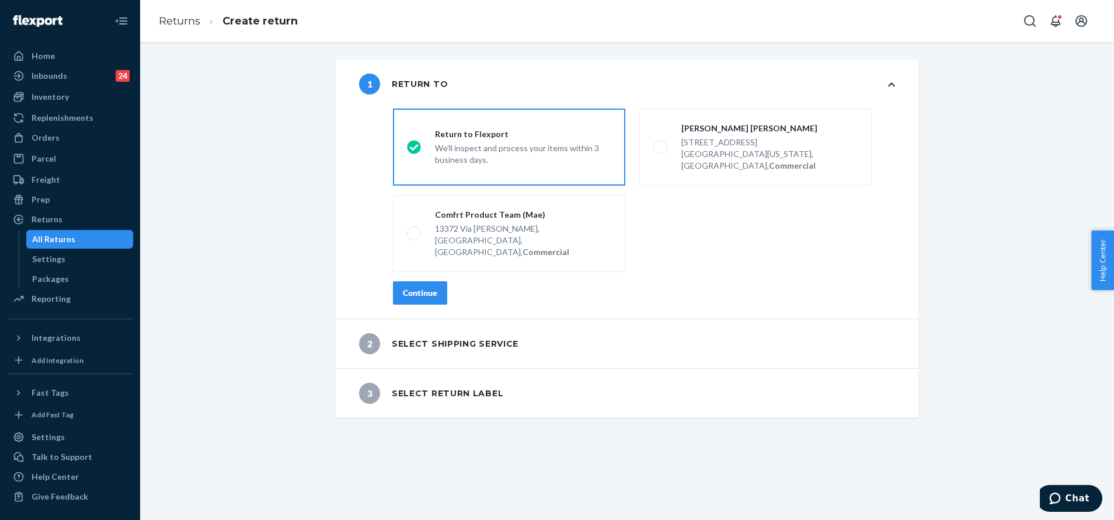
click at [419, 287] on div "Continue" at bounding box center [420, 293] width 34 height 12
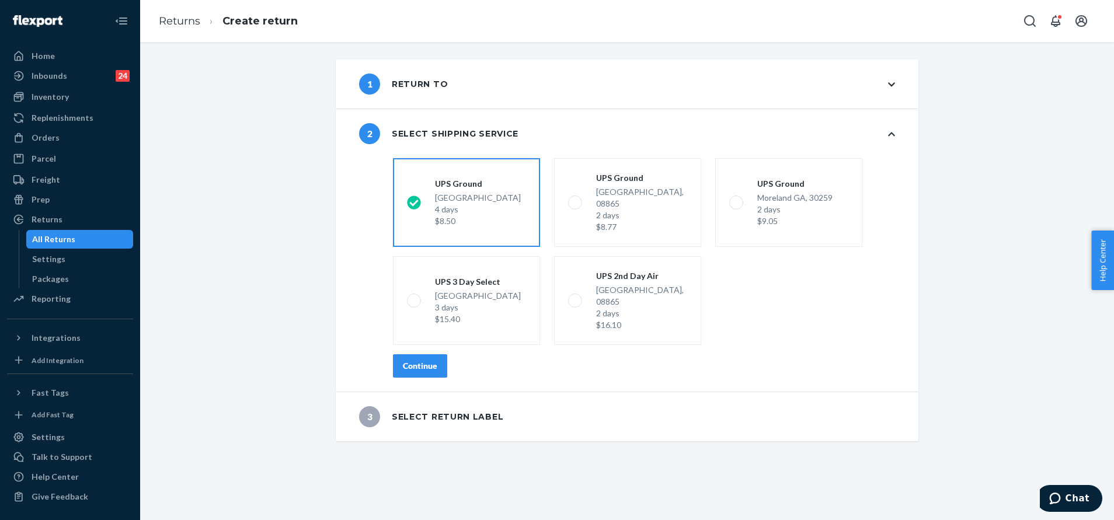
click at [409, 354] on button "Continue" at bounding box center [420, 365] width 54 height 23
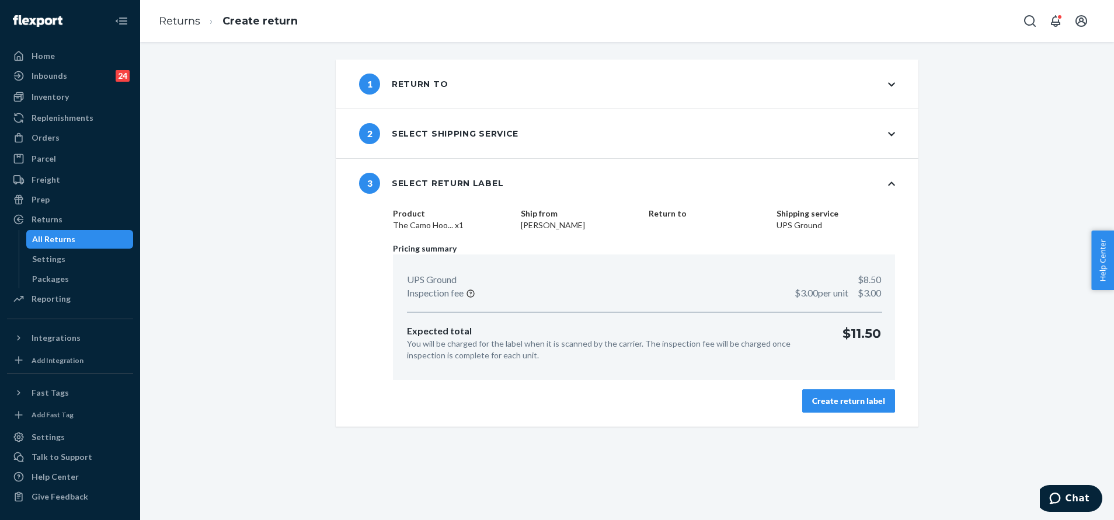
click at [830, 405] on div "Create return label" at bounding box center [848, 401] width 73 height 12
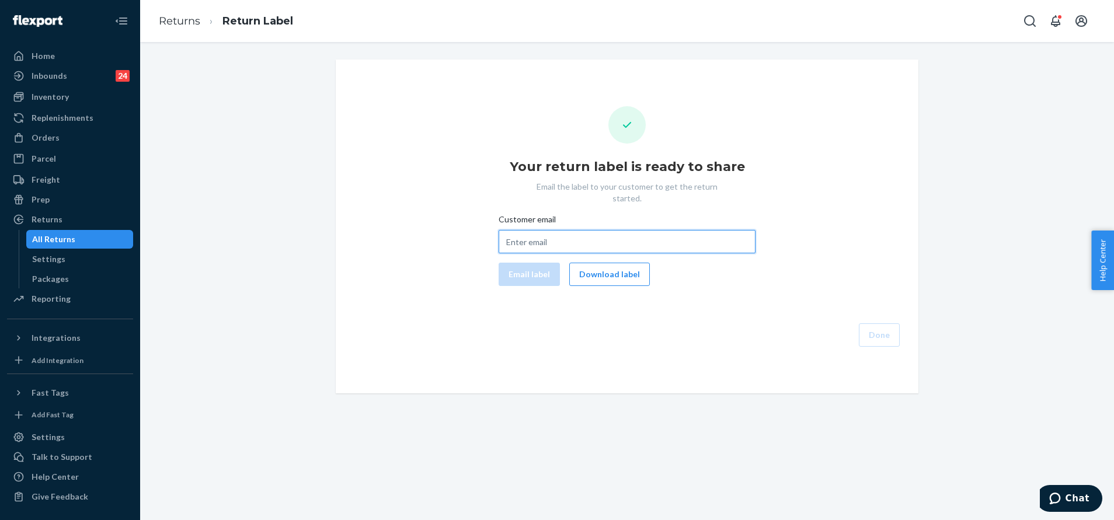
click at [594, 230] on input "Customer email" at bounding box center [627, 241] width 257 height 23
paste input "janetlmurch@yahoo.com"
type input "janetlmurch@yahoo.com"
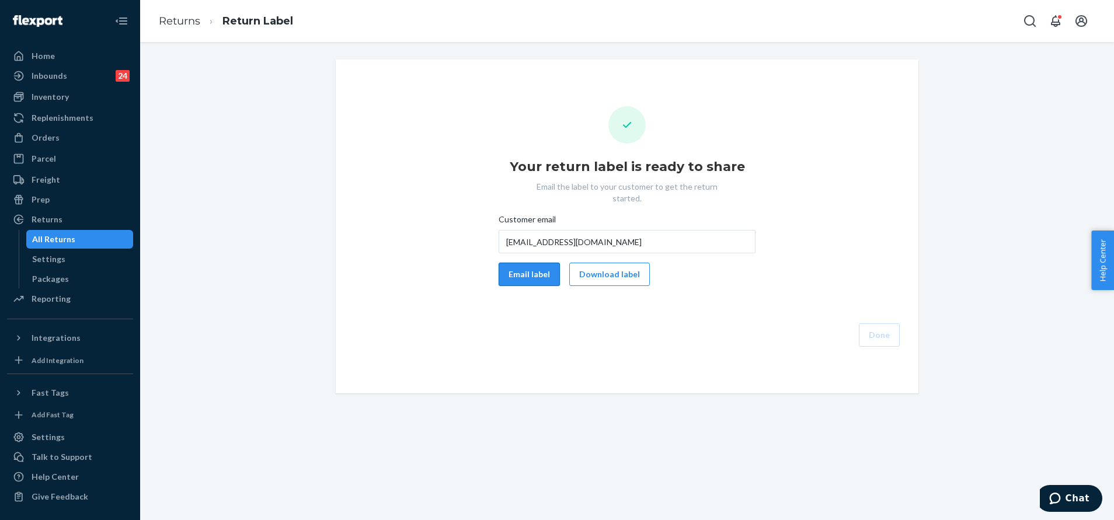
click at [511, 263] on button "Email label" at bounding box center [529, 274] width 61 height 23
click at [612, 263] on button "Download label" at bounding box center [609, 274] width 81 height 23
